Goal: Find specific page/section: Find specific page/section

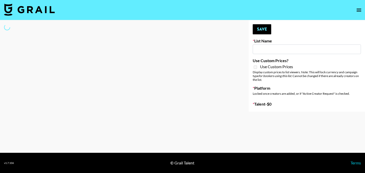
type input "Who Did The Body"
select select "Song"
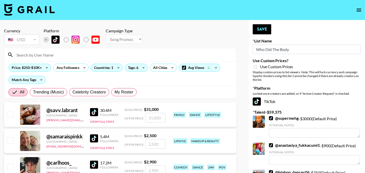
click at [123, 56] on input at bounding box center [123, 55] width 220 height 8
type input "a"
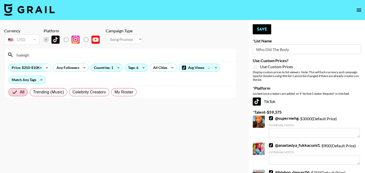
type input "haleigh"
click at [46, 68] on icon at bounding box center [47, 67] width 2 height 1
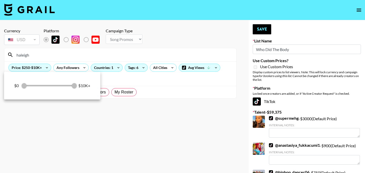
click at [86, 56] on div at bounding box center [182, 86] width 365 height 173
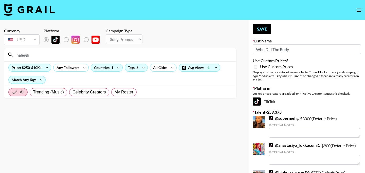
click at [62, 56] on input "haleigh" at bounding box center [123, 55] width 220 height 8
